Goal: Task Accomplishment & Management: Use online tool/utility

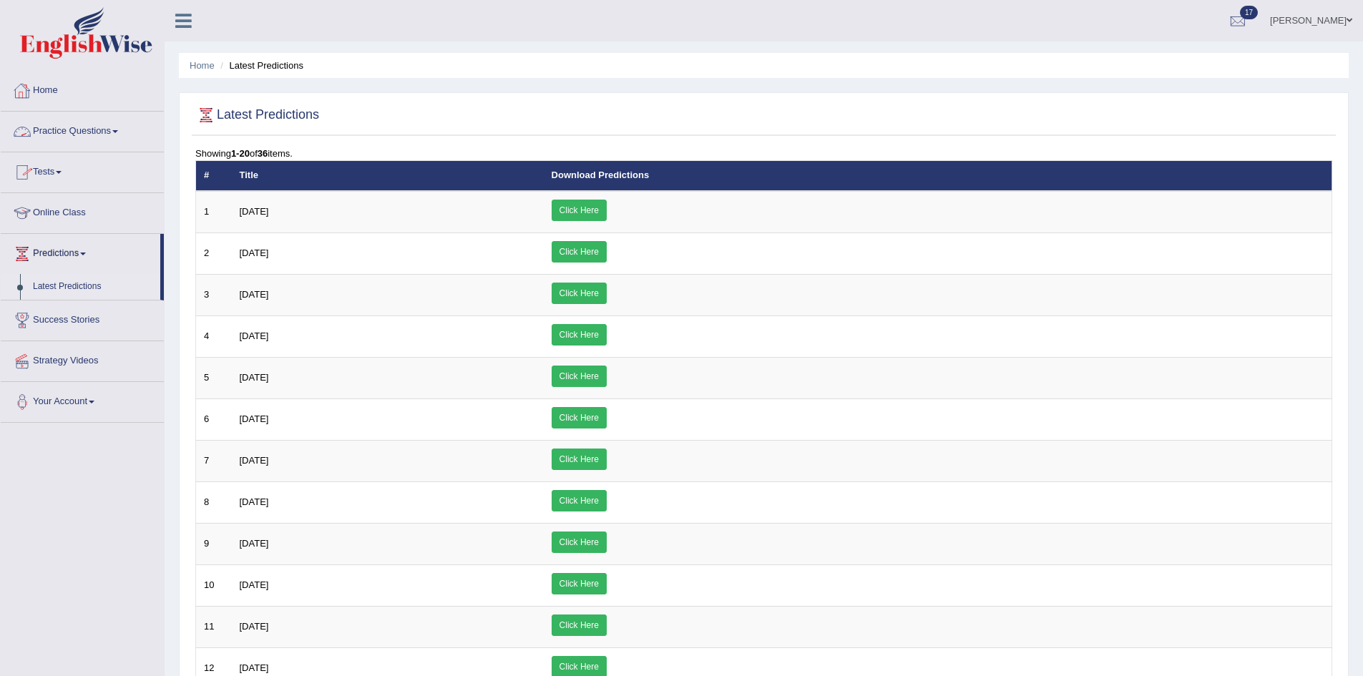
click at [57, 89] on link "Home" at bounding box center [82, 89] width 163 height 36
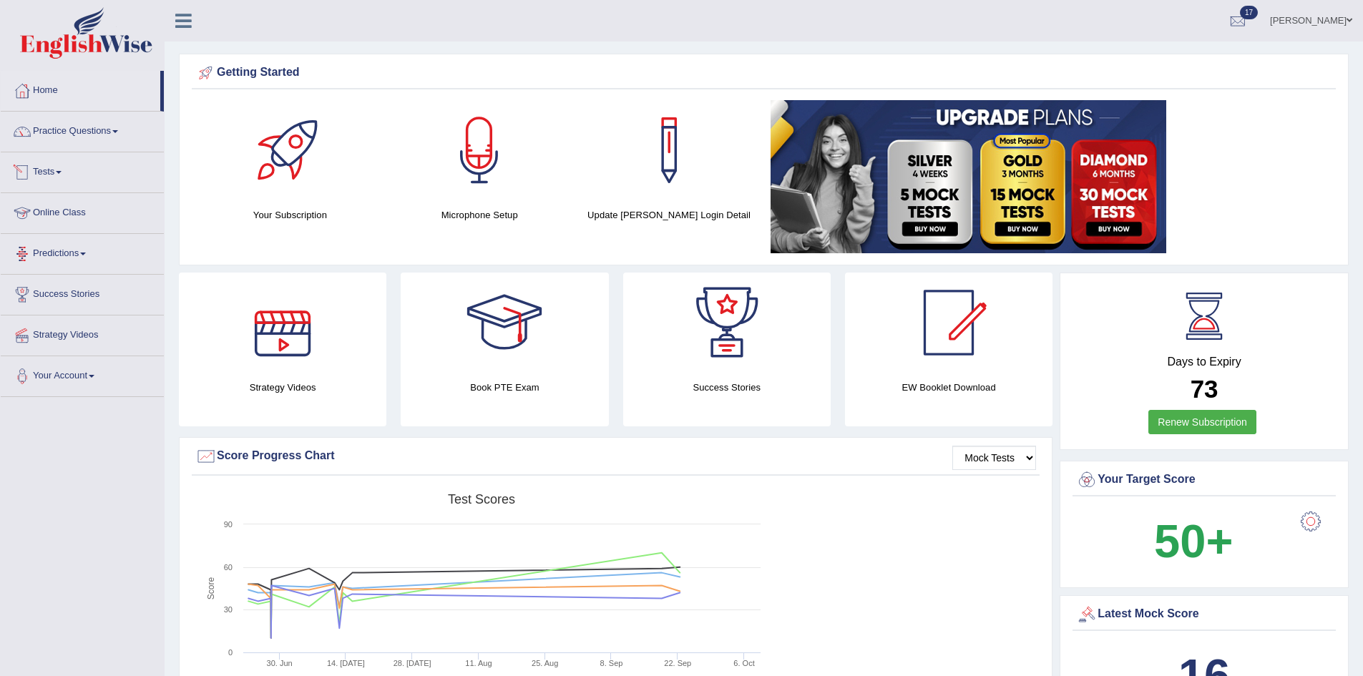
click at [53, 174] on link "Tests" at bounding box center [82, 170] width 163 height 36
click at [111, 205] on link "Take Practice Sectional Test" at bounding box center [93, 205] width 134 height 26
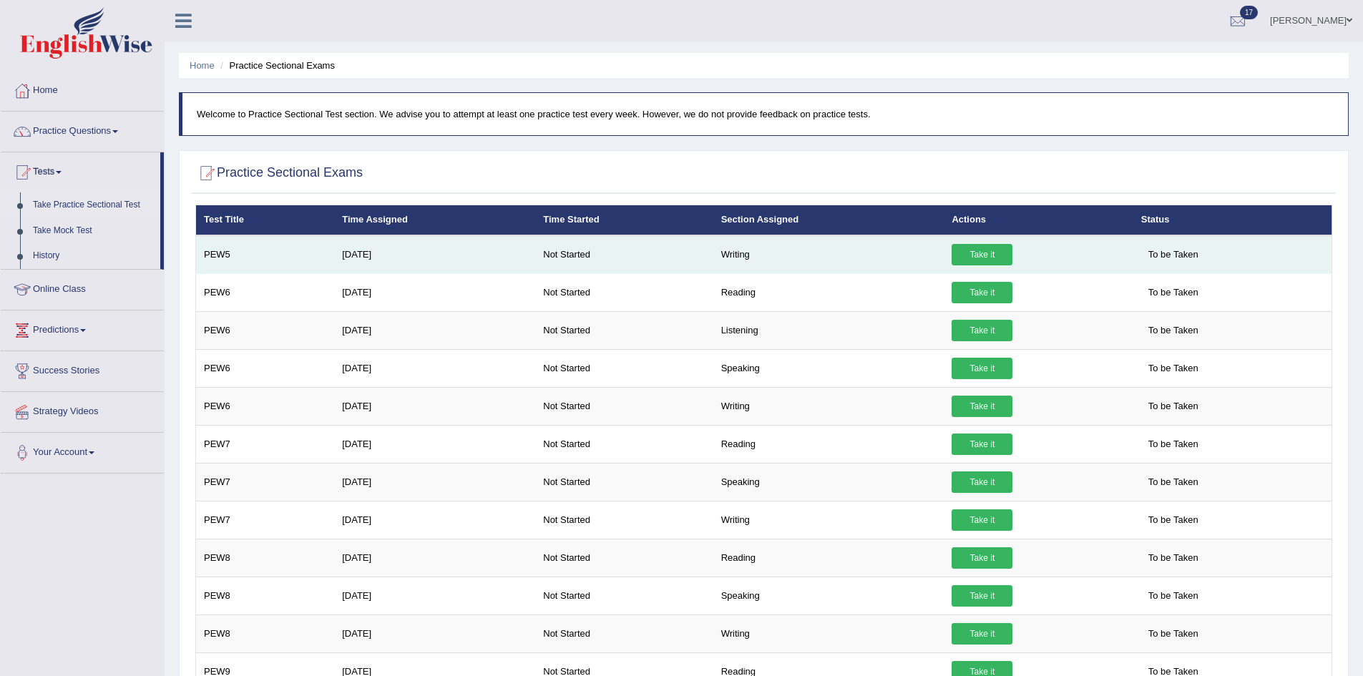
click at [980, 259] on link "Take it" at bounding box center [981, 254] width 61 height 21
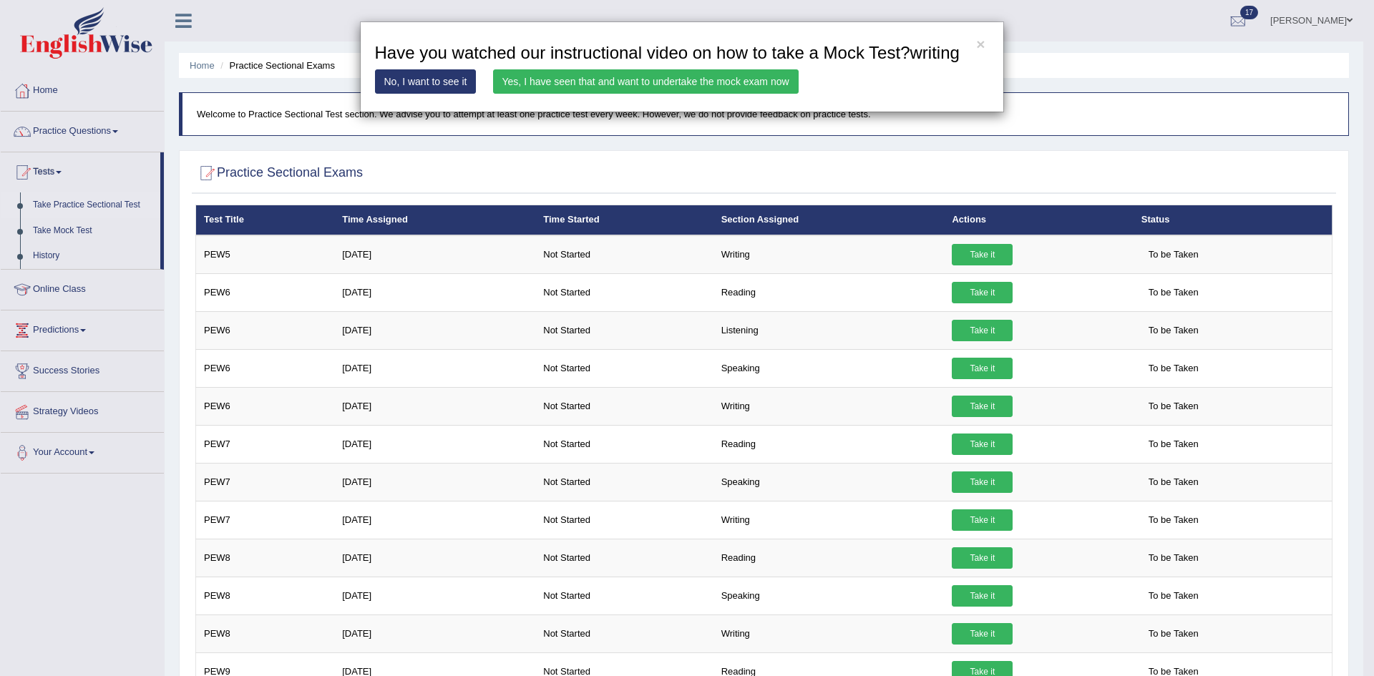
click at [732, 80] on link "Yes, I have seen that and want to undertake the mock exam now" at bounding box center [645, 81] width 305 height 24
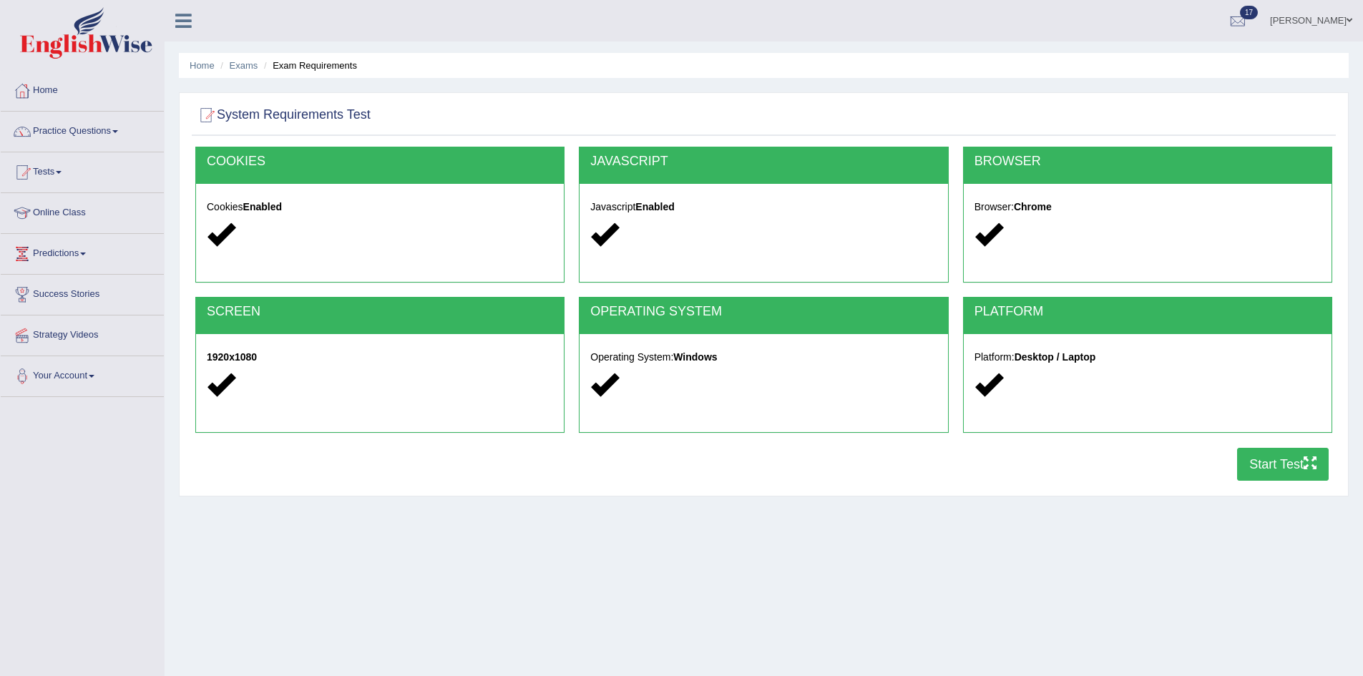
click at [1286, 474] on button "Start Test" at bounding box center [1283, 464] width 92 height 33
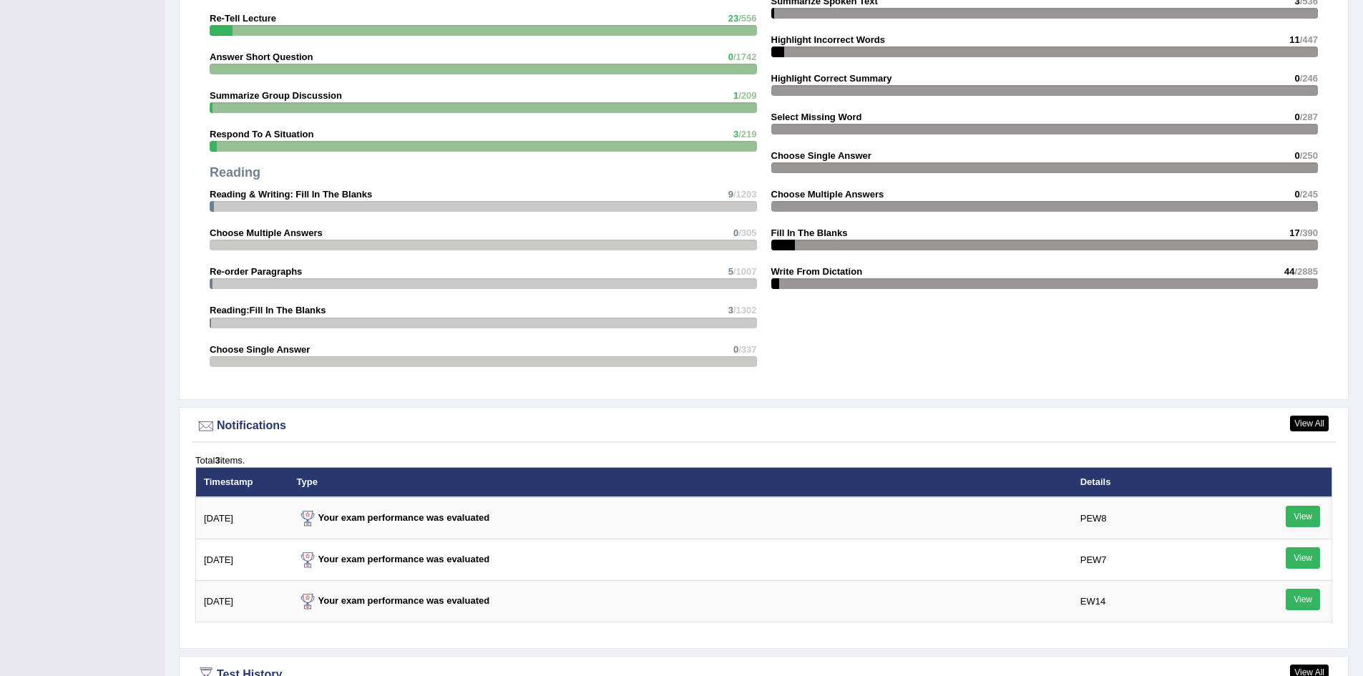
scroll to position [1645, 0]
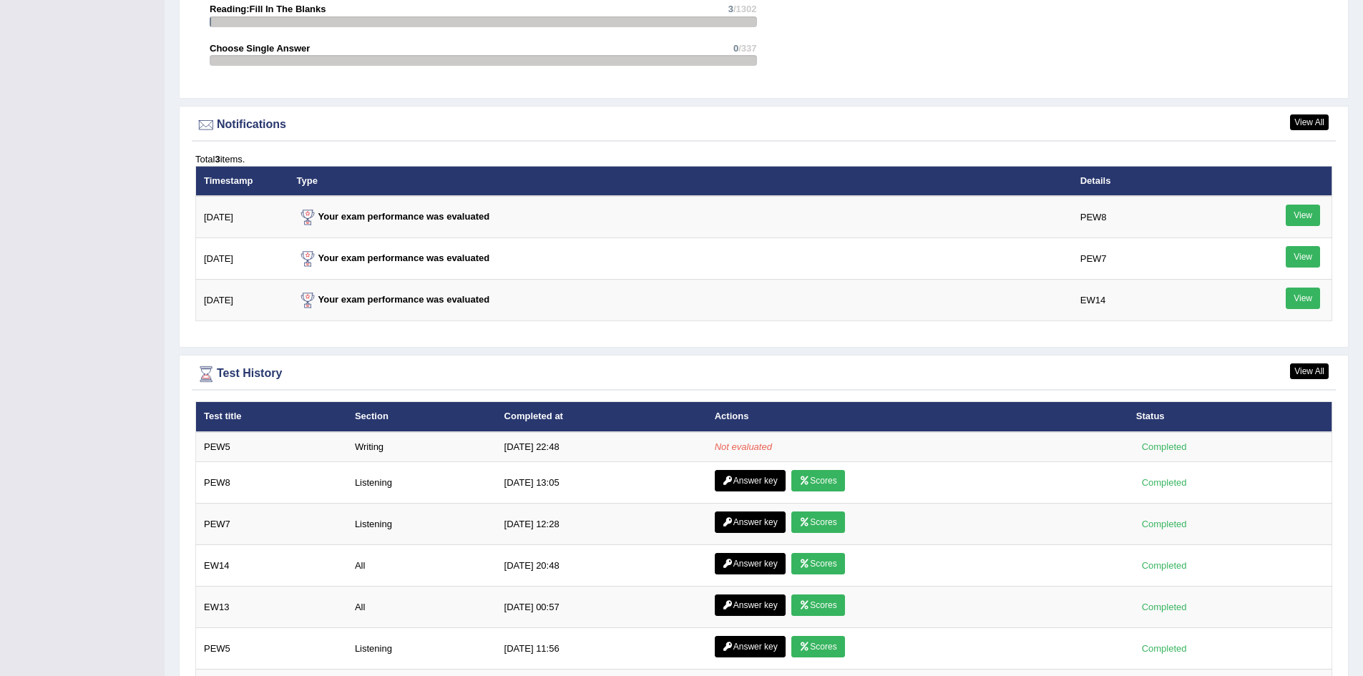
scroll to position [1645, 0]
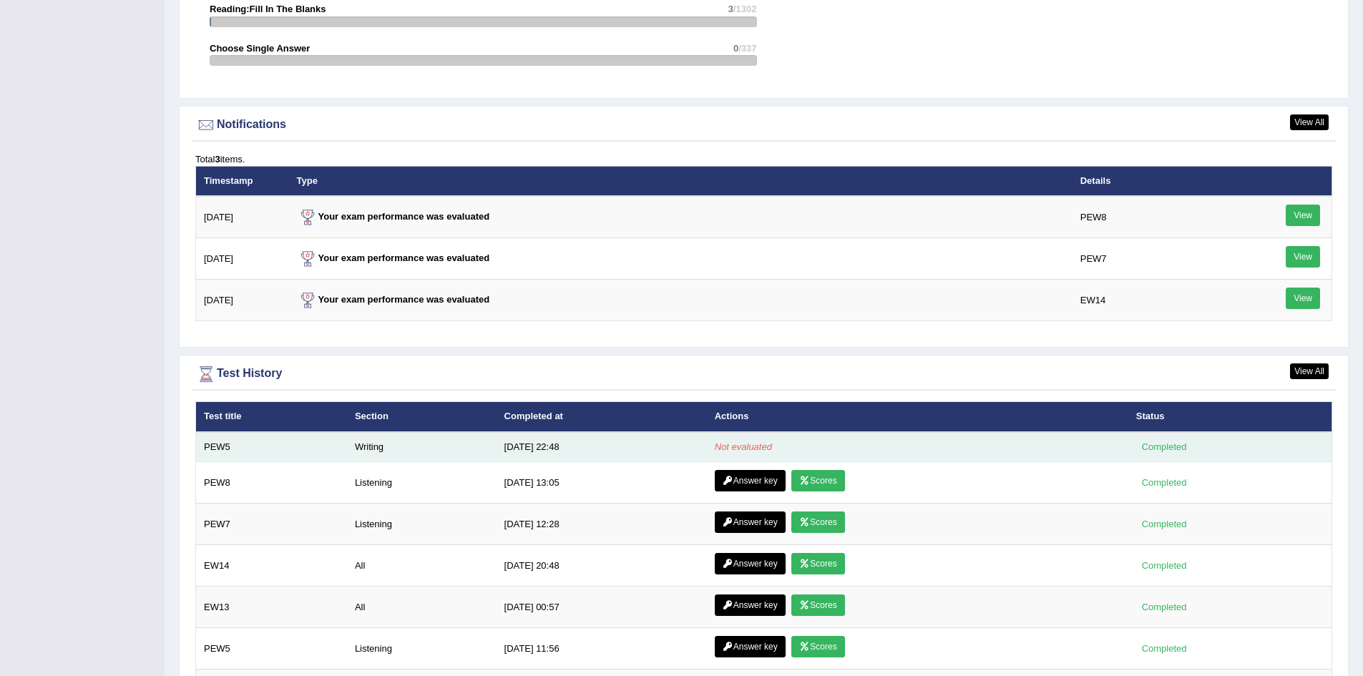
click at [600, 441] on td "[DATE] 22:48" at bounding box center [601, 447] width 210 height 30
click at [735, 446] on em "Not evaluated" at bounding box center [743, 446] width 57 height 11
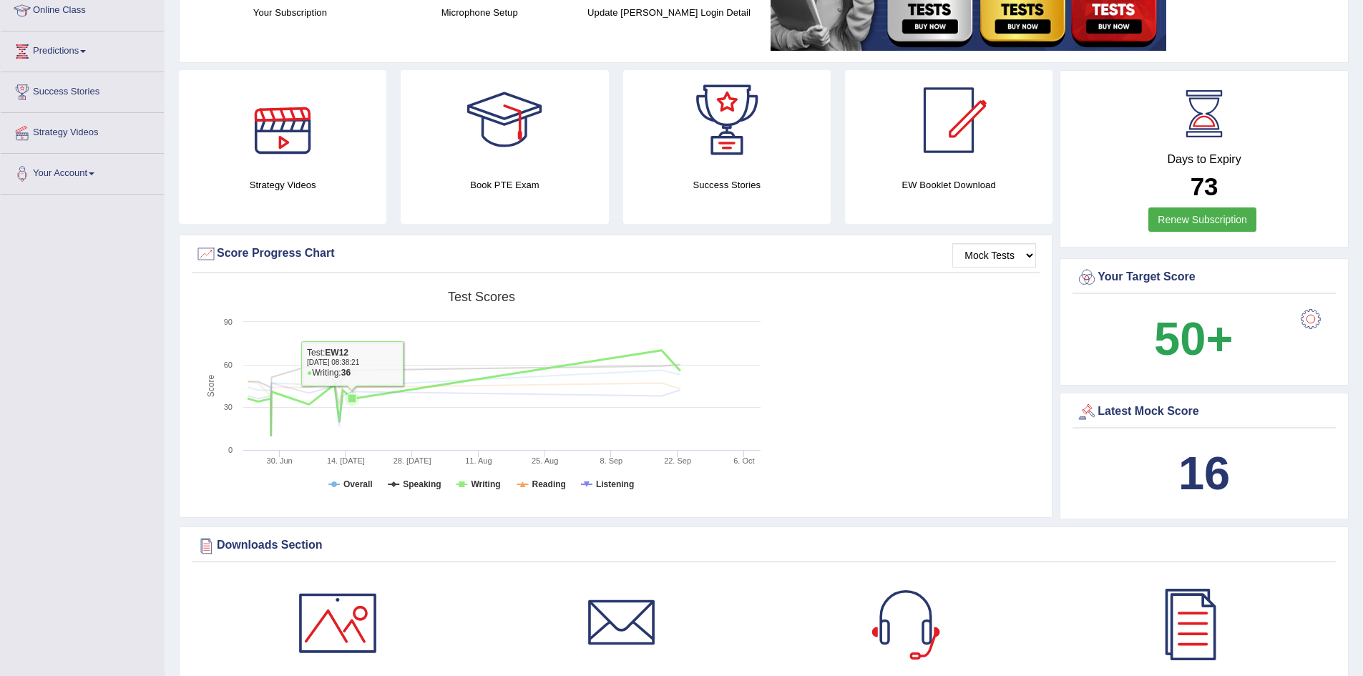
scroll to position [215, 0]
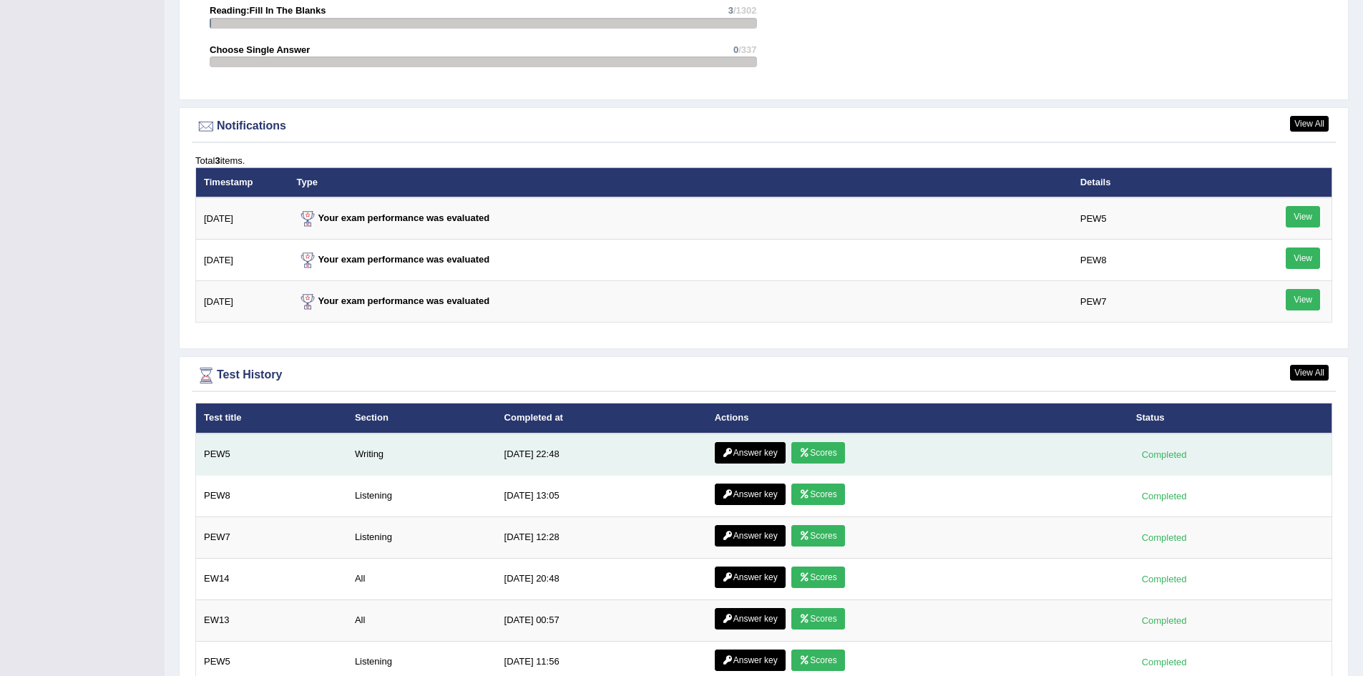
scroll to position [1645, 0]
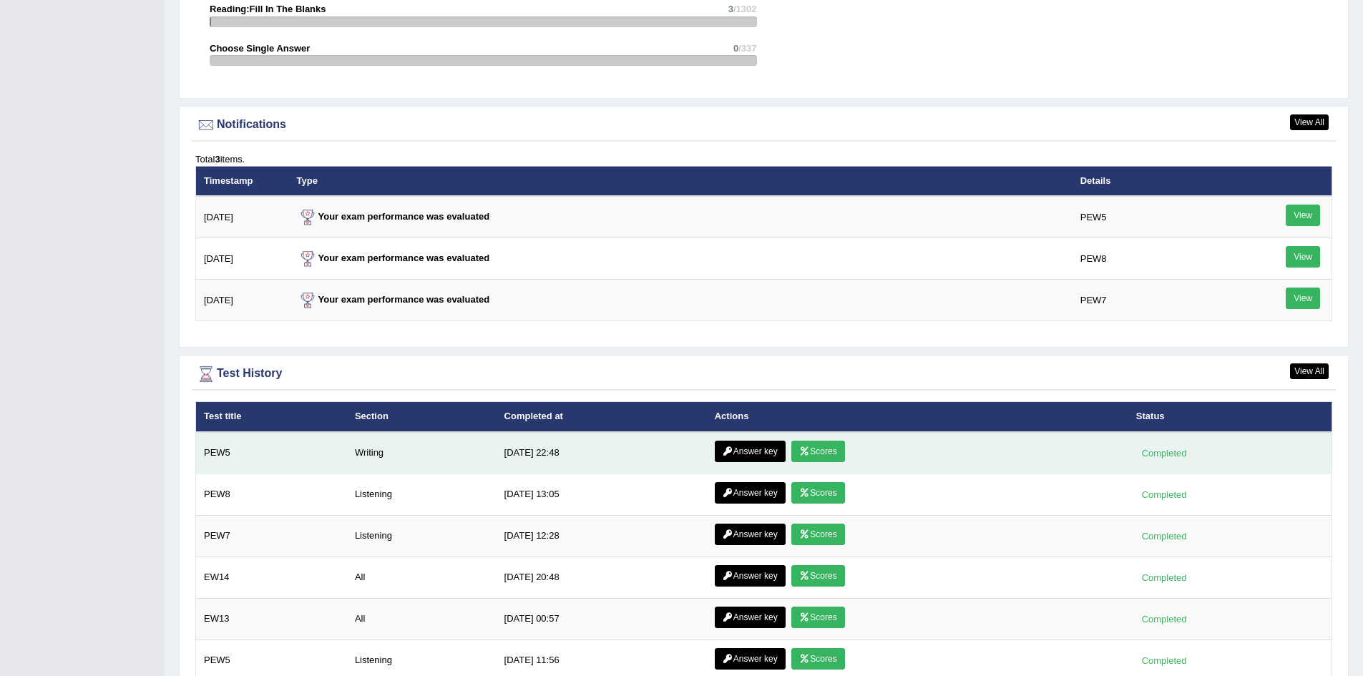
click at [818, 457] on link "Scores" at bounding box center [817, 451] width 53 height 21
click at [736, 451] on link "Answer key" at bounding box center [750, 451] width 71 height 21
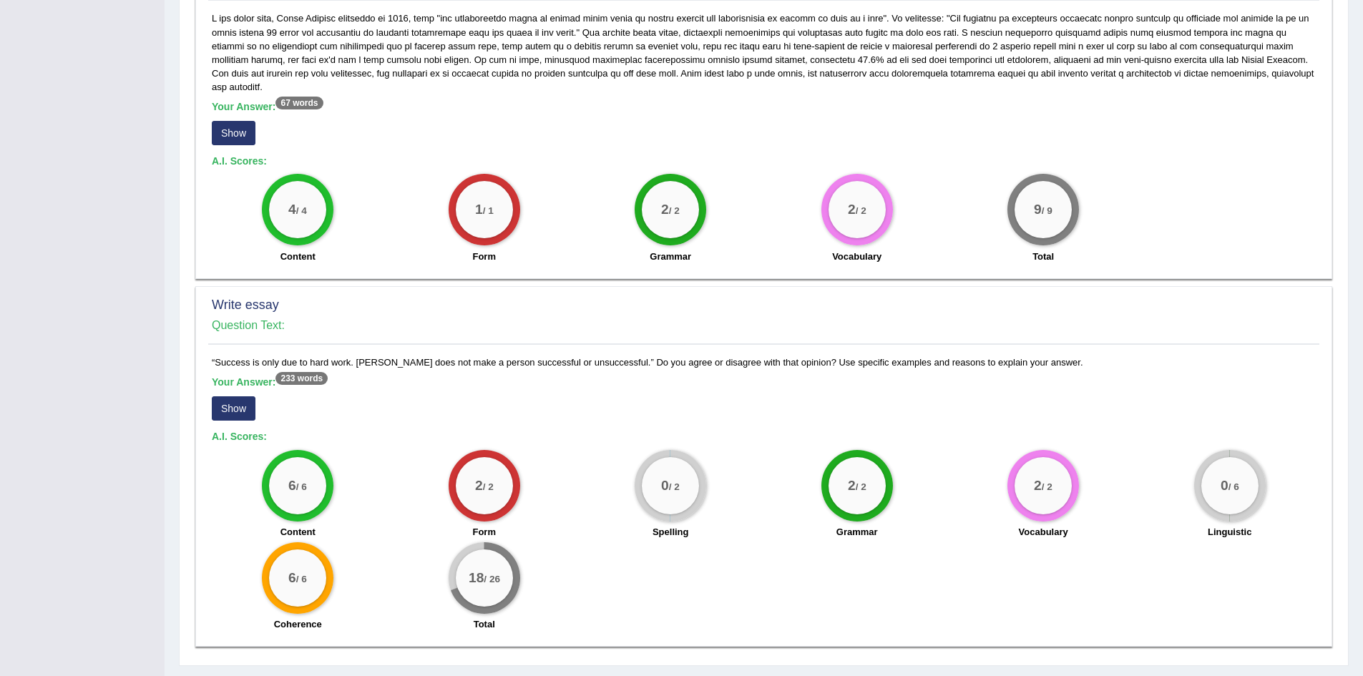
scroll to position [680, 0]
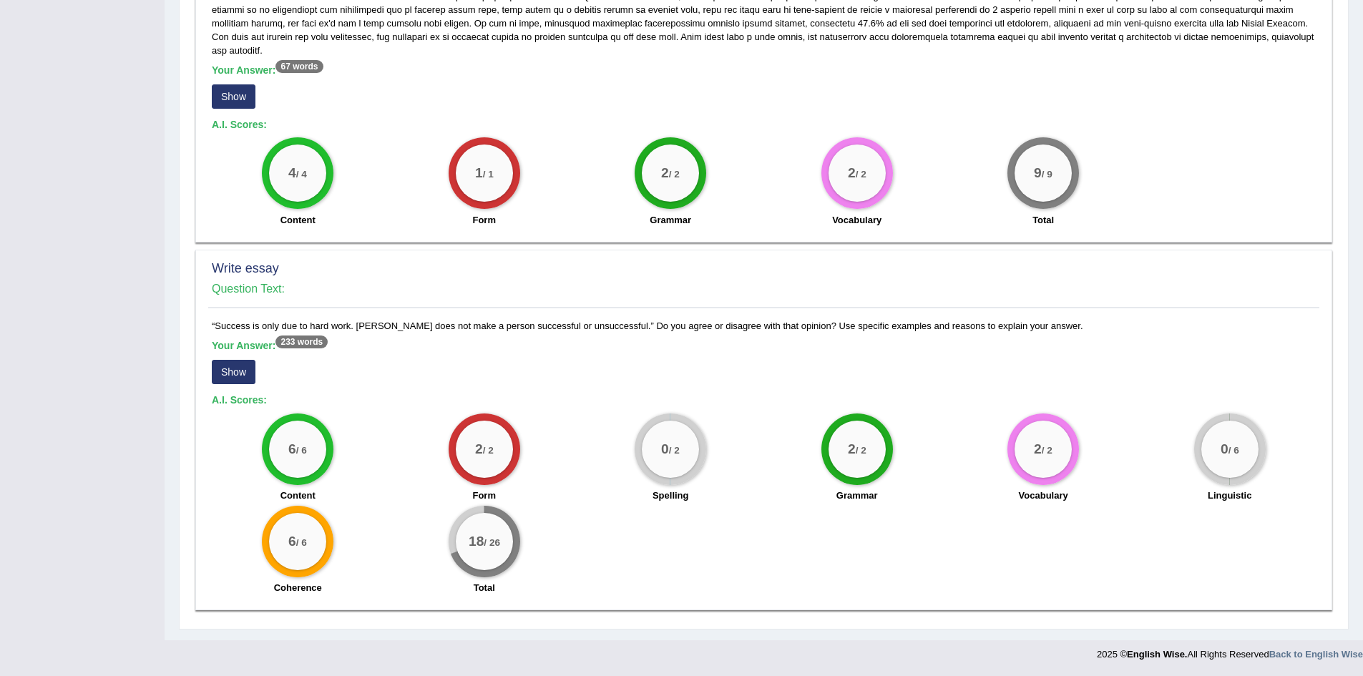
click at [478, 553] on div "18 / 26" at bounding box center [484, 541] width 57 height 57
click at [241, 368] on button "Show" at bounding box center [234, 372] width 44 height 24
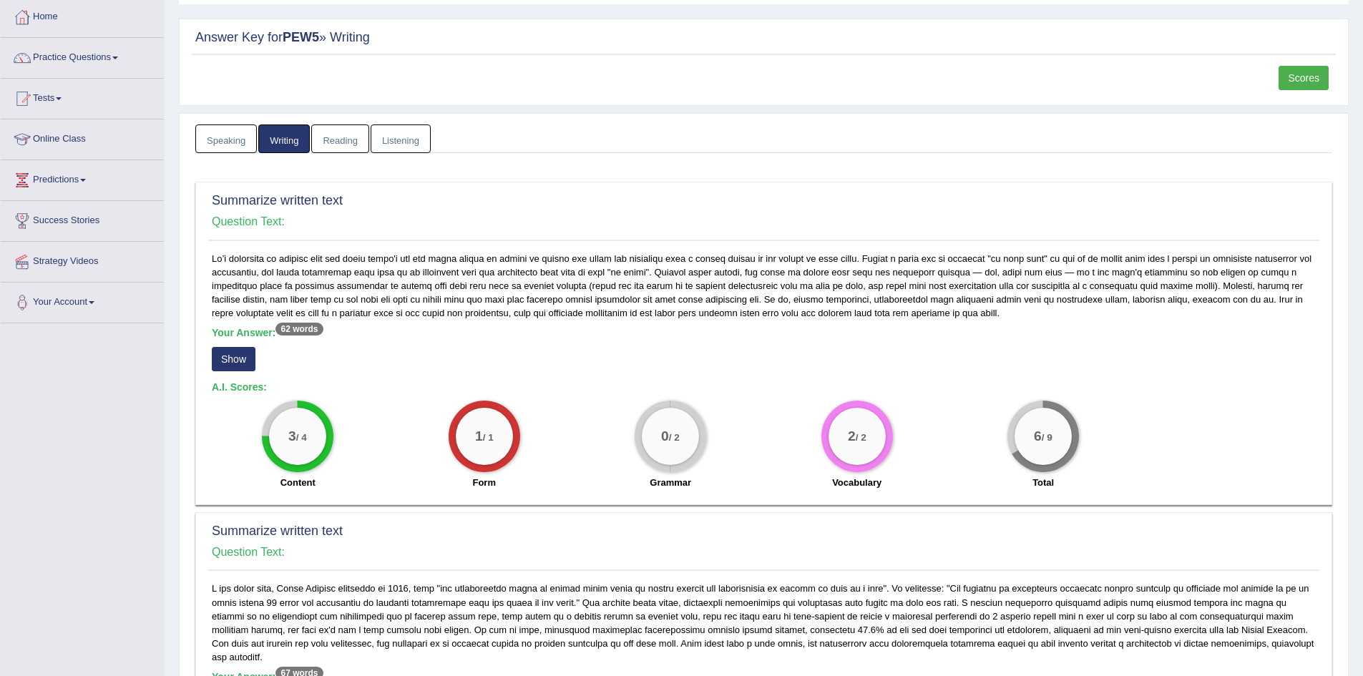
scroll to position [0, 0]
